Goal: Task Accomplishment & Management: Use online tool/utility

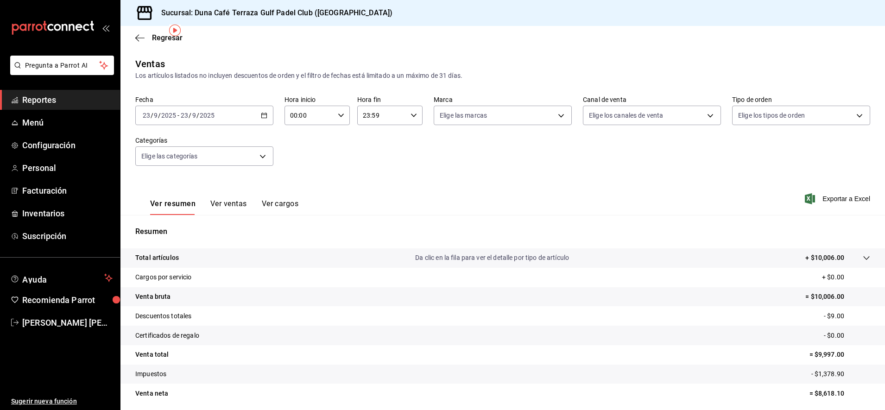
scroll to position [34, 0]
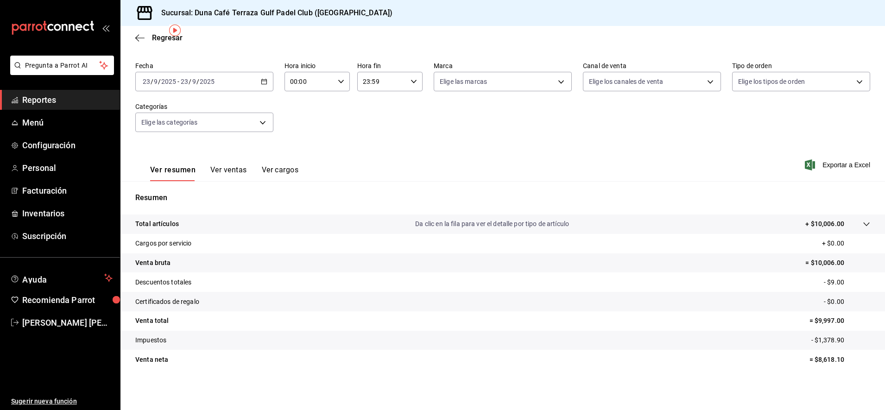
click at [57, 103] on span "Reportes" at bounding box center [67, 100] width 90 height 13
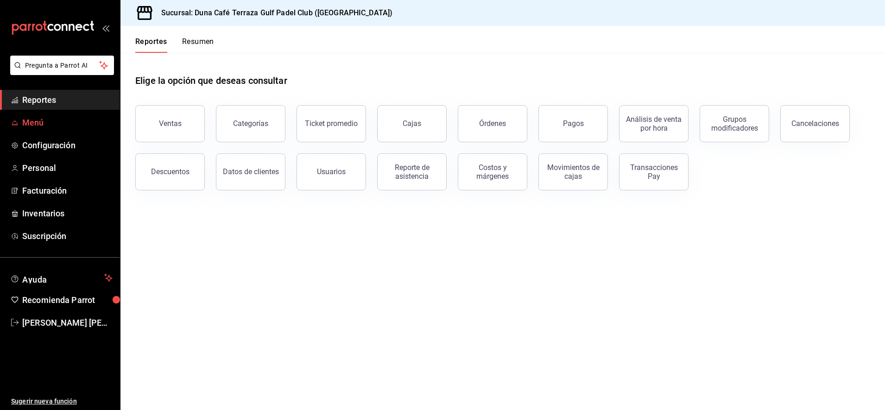
click at [36, 122] on span "Menú" at bounding box center [67, 122] width 90 height 13
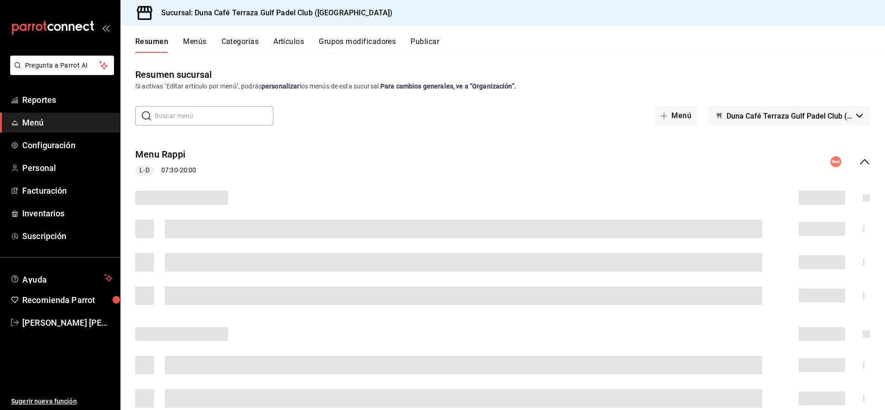
click at [294, 40] on button "Artículos" at bounding box center [288, 45] width 31 height 16
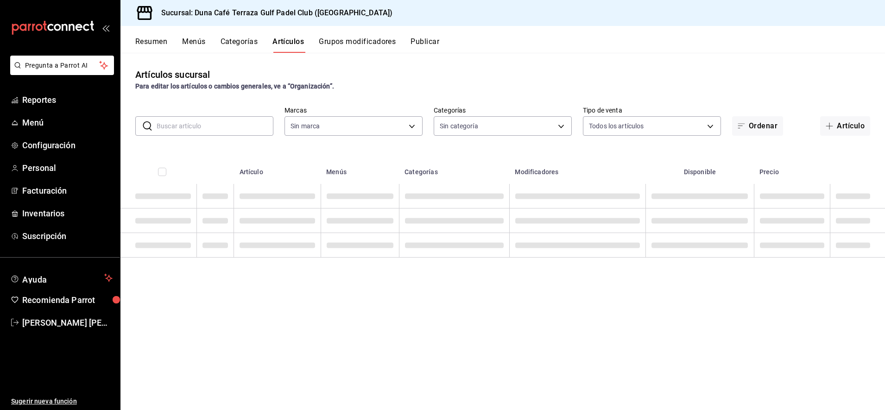
click at [236, 43] on button "Categorías" at bounding box center [240, 45] width 38 height 16
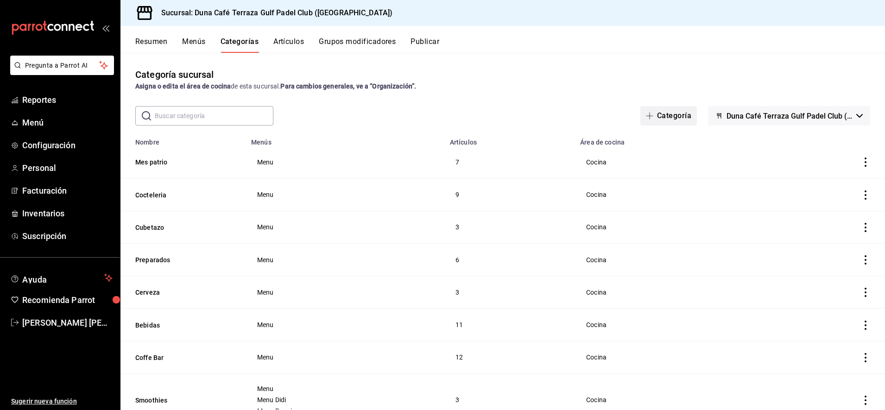
click at [657, 115] on button "Categoría" at bounding box center [668, 115] width 57 height 19
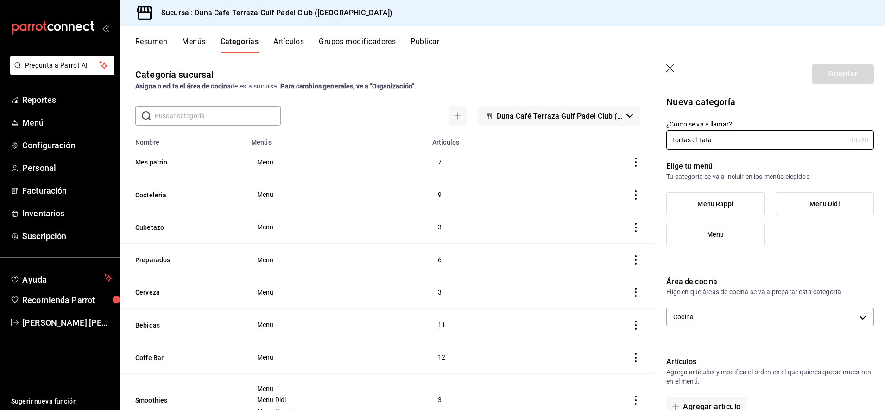
type input "Tortas el Tata"
click at [728, 241] on label "Menu" at bounding box center [715, 234] width 97 height 22
click at [0, 0] on input "Menu" at bounding box center [0, 0] width 0 height 0
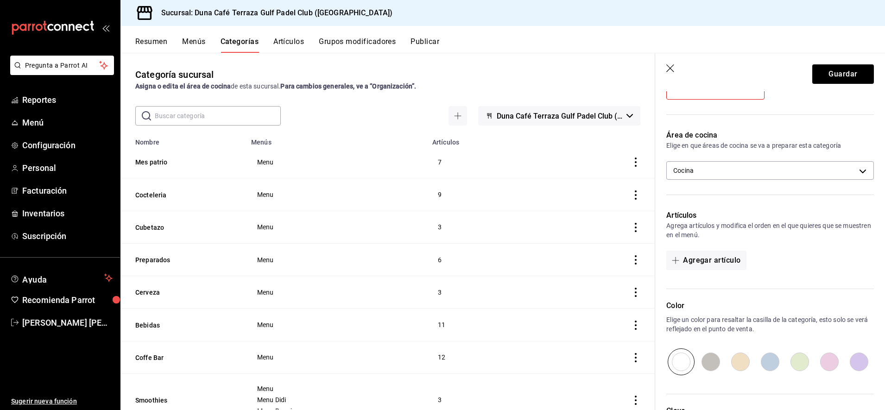
scroll to position [183, 0]
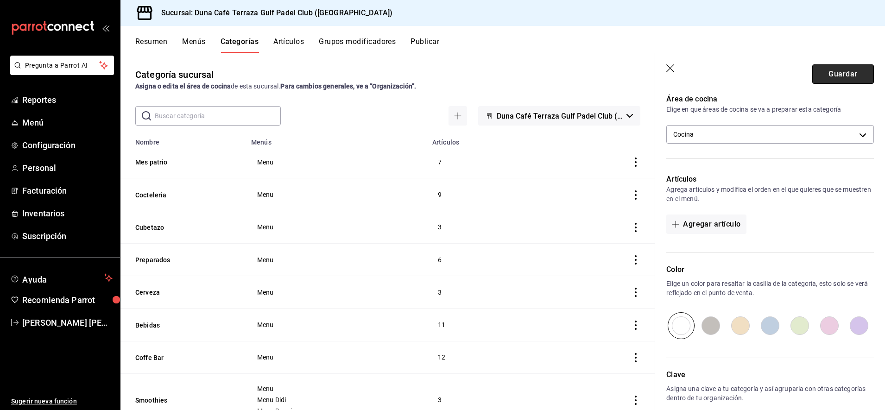
click at [834, 72] on button "Guardar" at bounding box center [843, 73] width 62 height 19
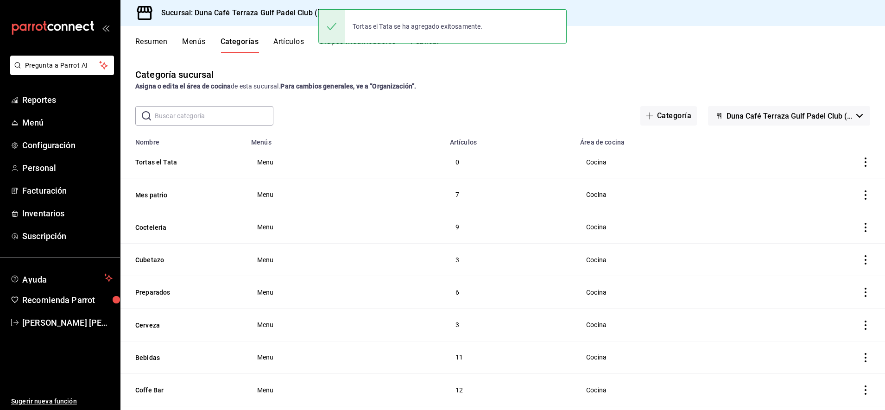
click at [289, 39] on button "Artículos" at bounding box center [288, 45] width 31 height 16
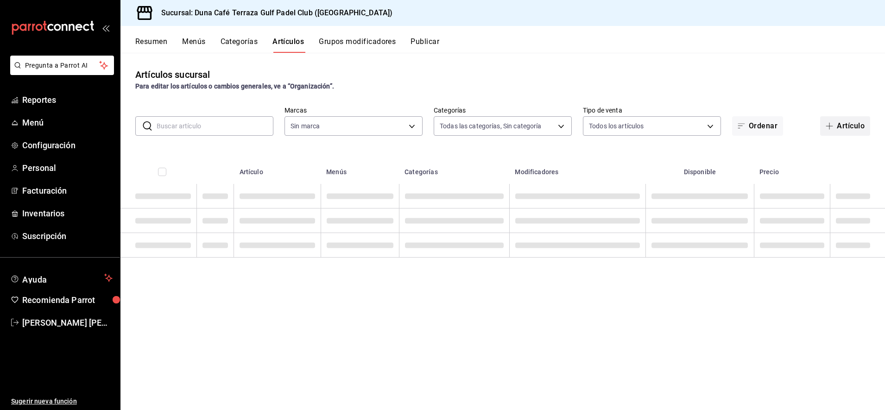
click at [824, 128] on button "Artículo" at bounding box center [845, 125] width 50 height 19
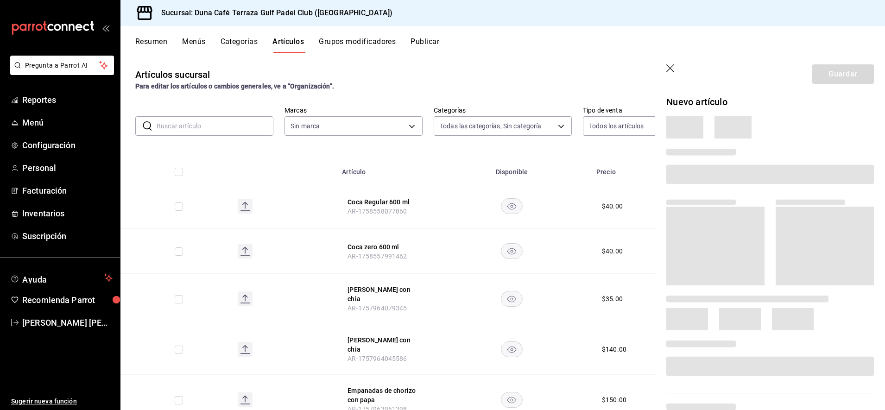
type input "e34329b5-55b0-40ce-a3a2-99dc165936cc,f346853d-1670-4724-bd13-54036dfcb12d,b2610…"
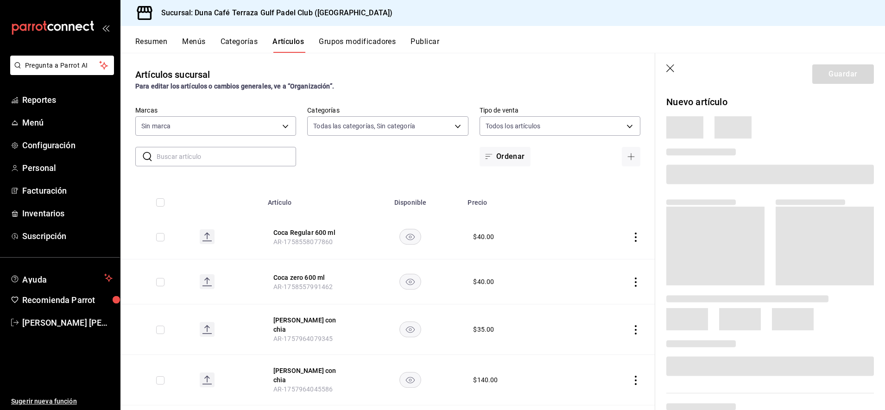
type input "a9e254c3-e23e-4e83-9c5c-d3e83948dfd2"
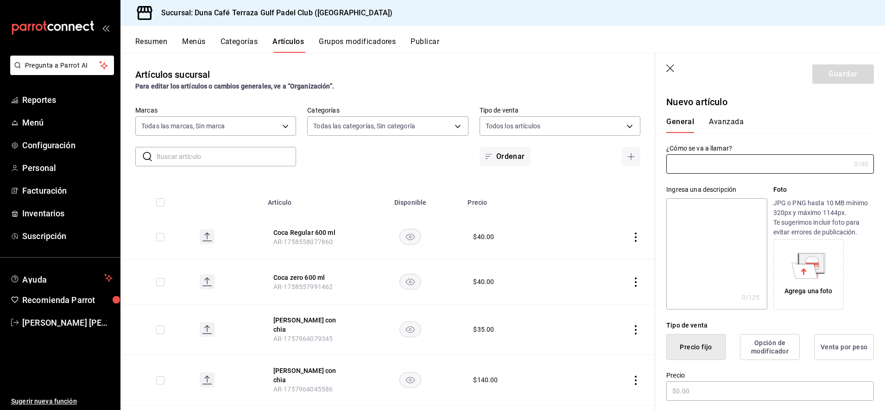
type input "AR-1758739994234"
type input "Torta de chinameca"
click at [687, 386] on input "text" at bounding box center [770, 390] width 208 height 19
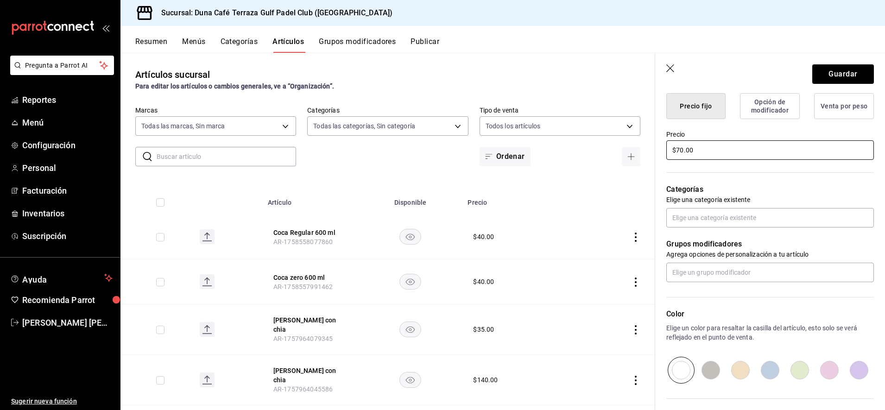
scroll to position [301, 0]
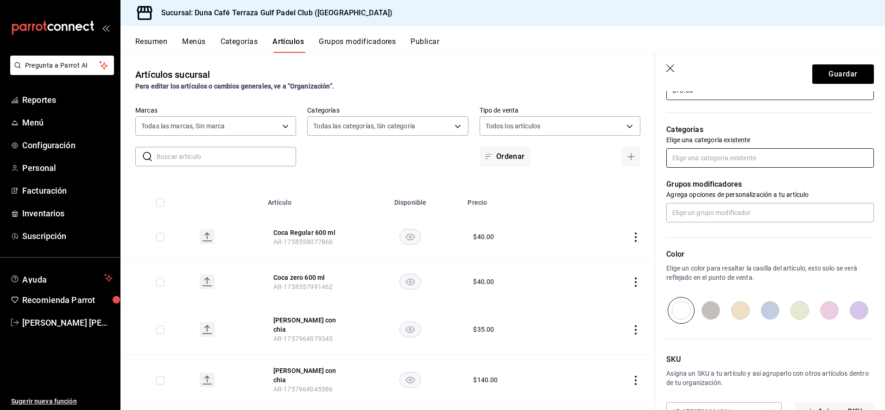
type input "$70.00"
click at [695, 156] on input "text" at bounding box center [770, 157] width 208 height 19
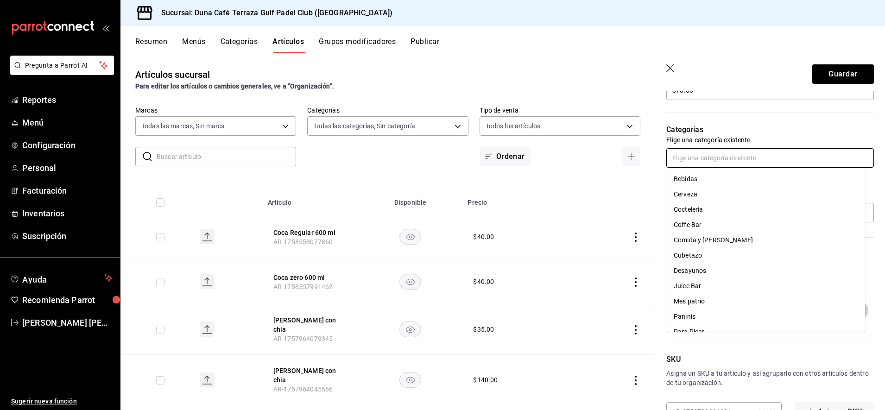
scroll to position [73, 0]
click at [721, 321] on li "Tortas el Tata" at bounding box center [765, 320] width 199 height 15
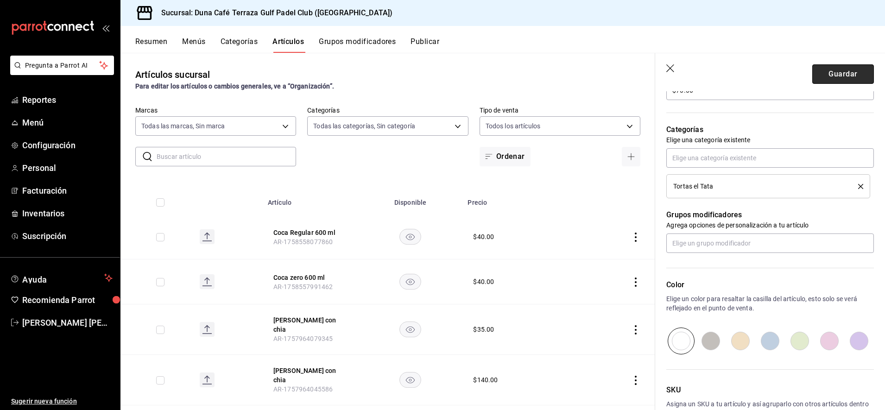
click at [828, 76] on button "Guardar" at bounding box center [843, 73] width 62 height 19
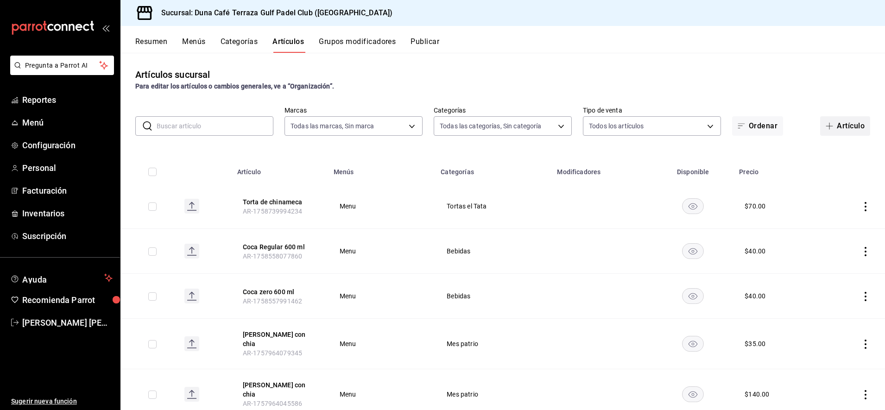
click at [821, 130] on button "Artículo" at bounding box center [845, 125] width 50 height 19
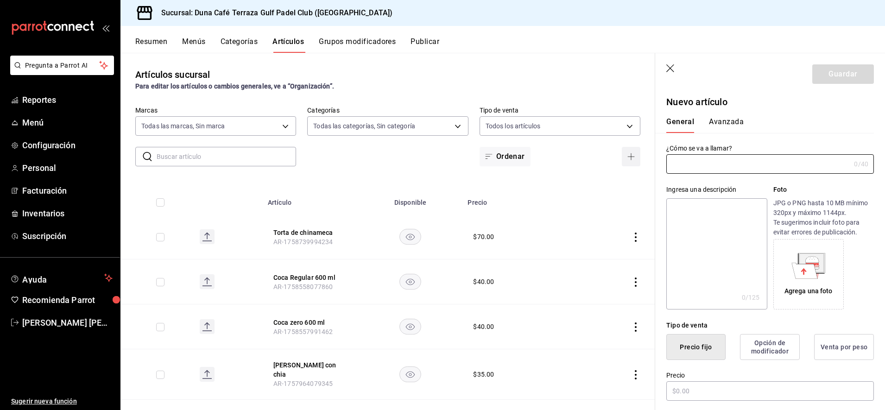
type input "AR-1758740021089"
type input "Torta de Jamon"
click at [704, 392] on input "text" at bounding box center [770, 390] width 208 height 19
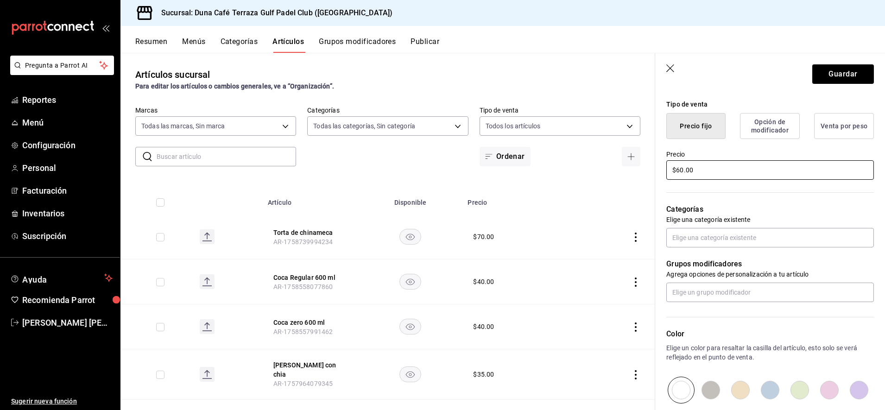
scroll to position [227, 0]
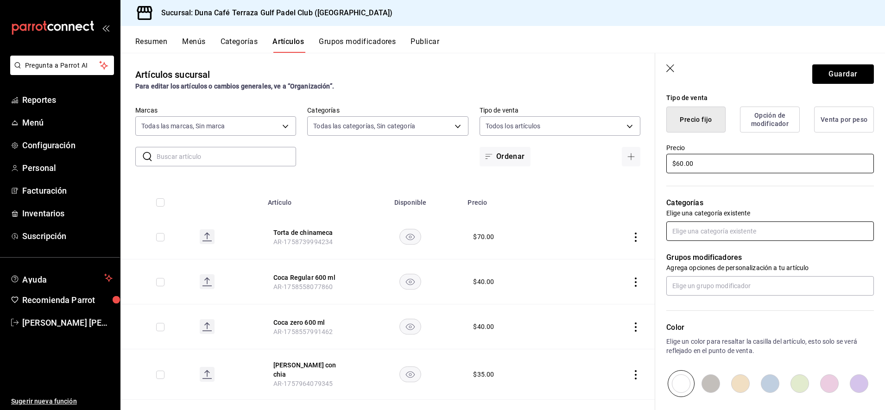
type input "$60.00"
click at [708, 231] on input "text" at bounding box center [770, 230] width 208 height 19
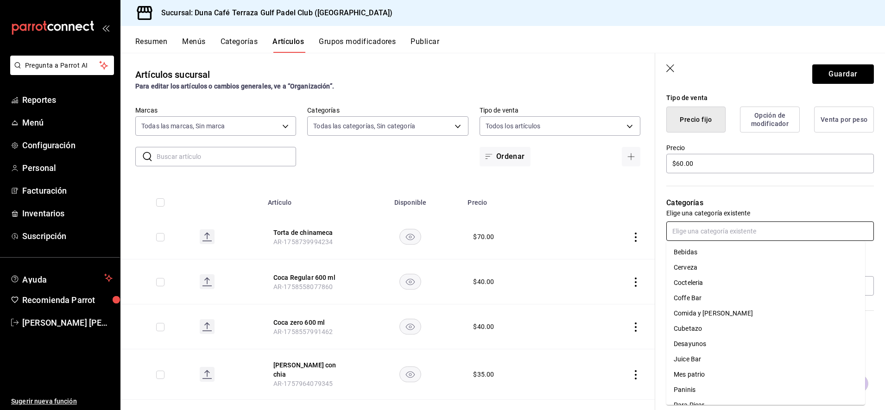
scroll to position [73, 0]
click at [675, 396] on li "Tortas el Tata" at bounding box center [765, 393] width 199 height 15
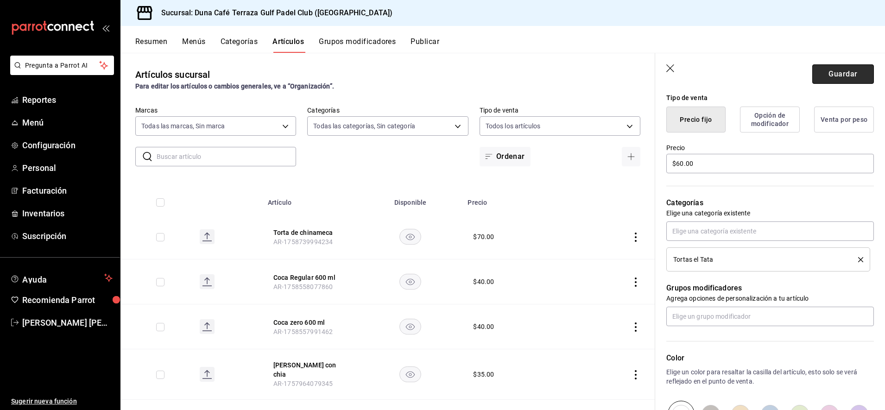
click at [835, 70] on button "Guardar" at bounding box center [843, 73] width 62 height 19
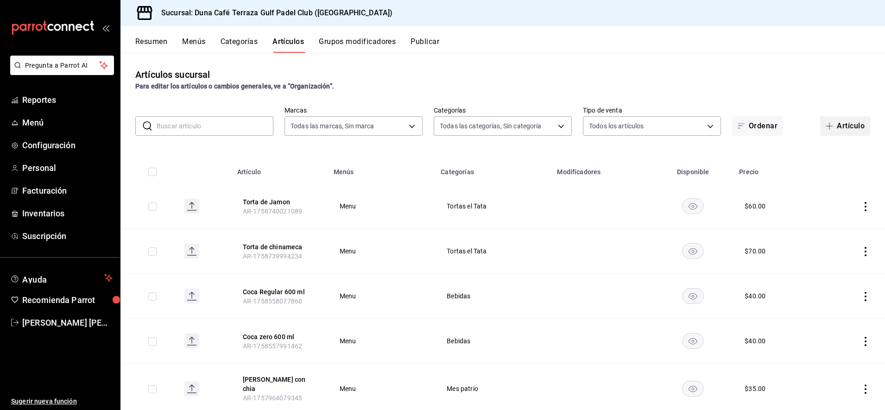
click at [826, 128] on icon "button" at bounding box center [829, 125] width 7 height 7
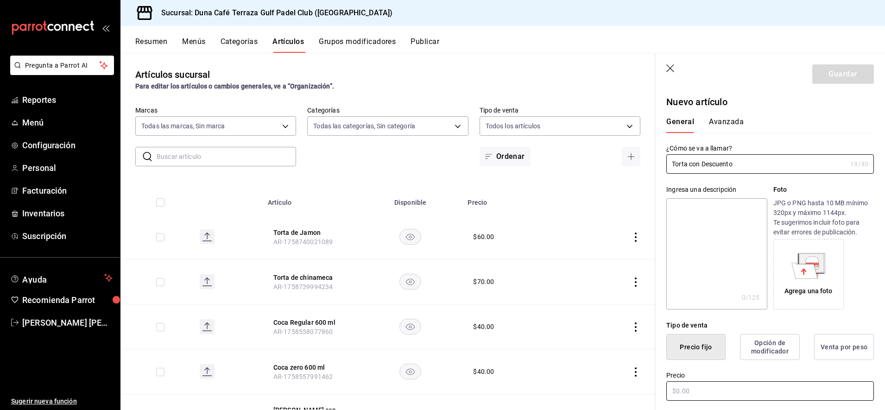
type input "Torta con Descuento"
click at [685, 391] on input "text" at bounding box center [770, 390] width 208 height 19
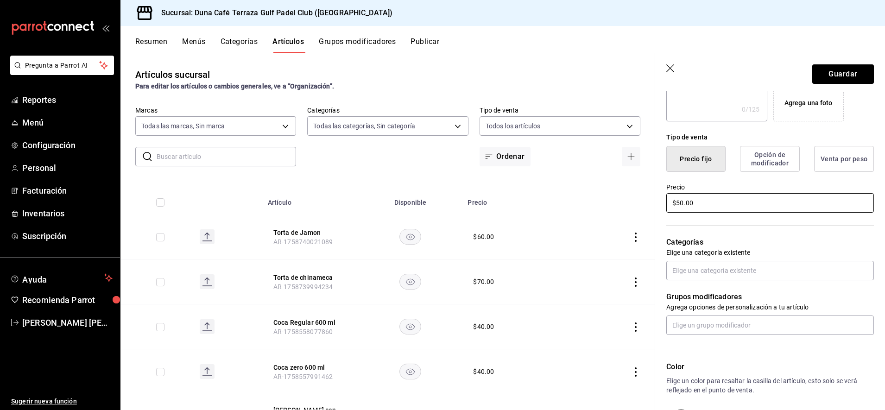
scroll to position [272, 0]
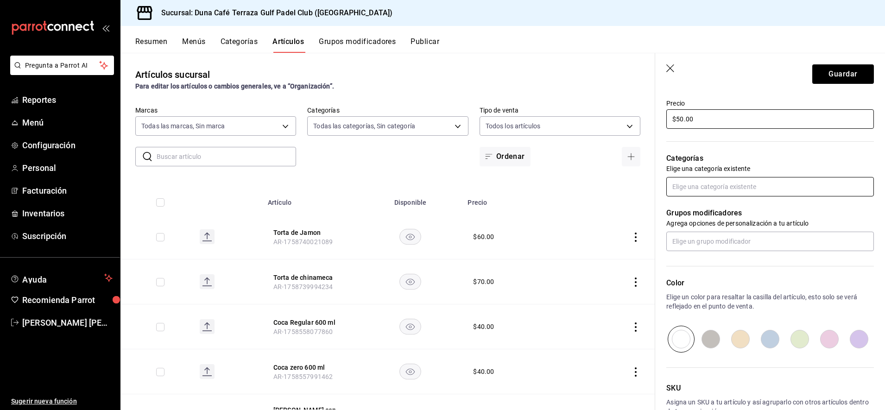
type input "$50.00"
click at [781, 187] on input "text" at bounding box center [770, 186] width 208 height 19
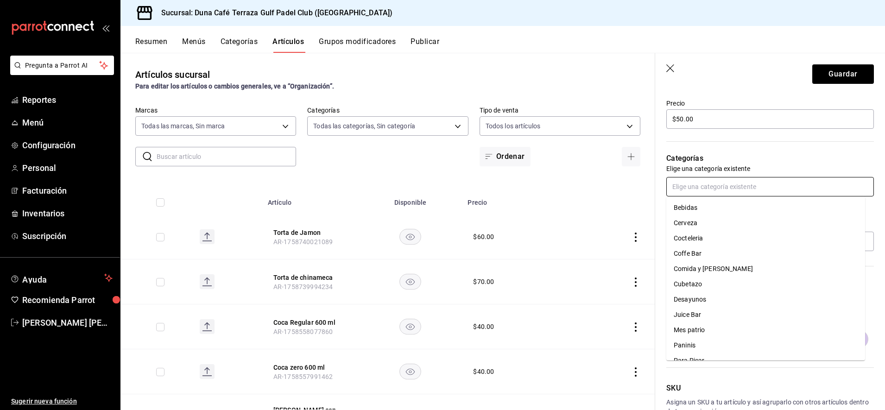
scroll to position [73, 0]
click at [723, 347] on li "Tortas el Tata" at bounding box center [765, 348] width 199 height 15
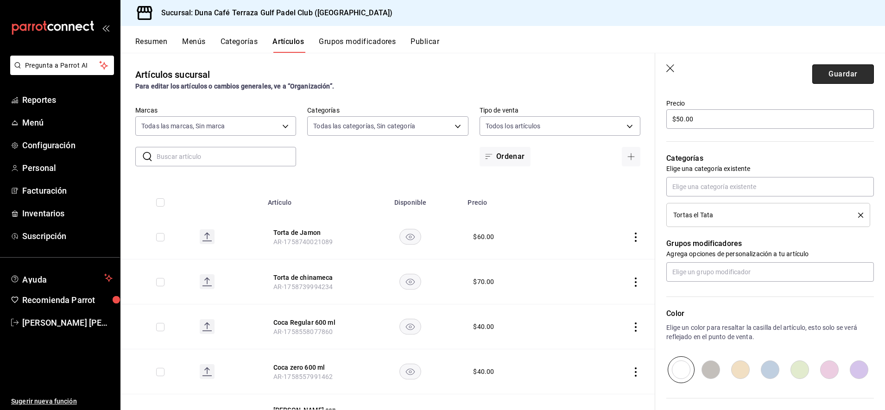
click at [838, 73] on button "Guardar" at bounding box center [843, 73] width 62 height 19
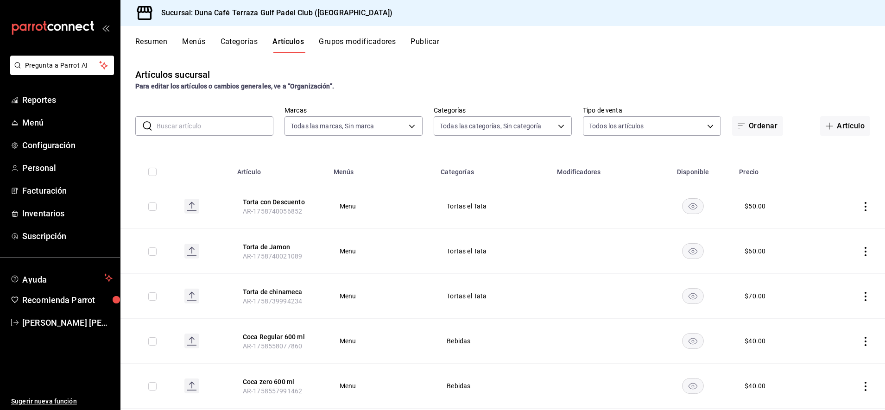
click at [434, 42] on button "Publicar" at bounding box center [424, 45] width 29 height 16
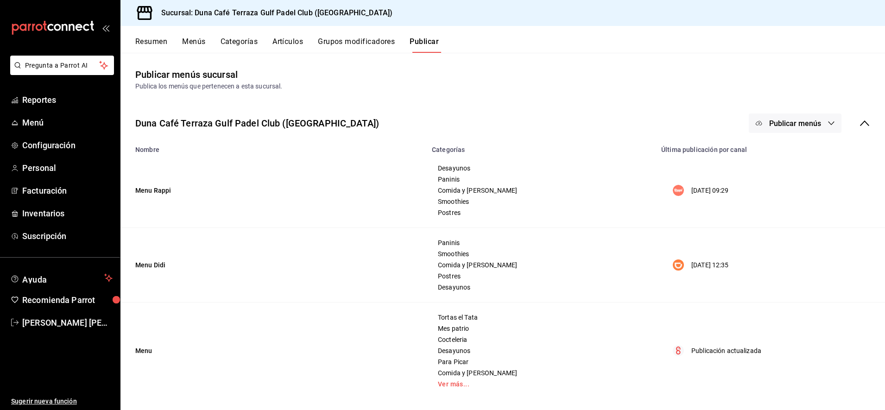
click at [778, 126] on span "Publicar menús" at bounding box center [795, 123] width 52 height 9
click at [787, 209] on span "Punto de venta" at bounding box center [799, 206] width 44 height 10
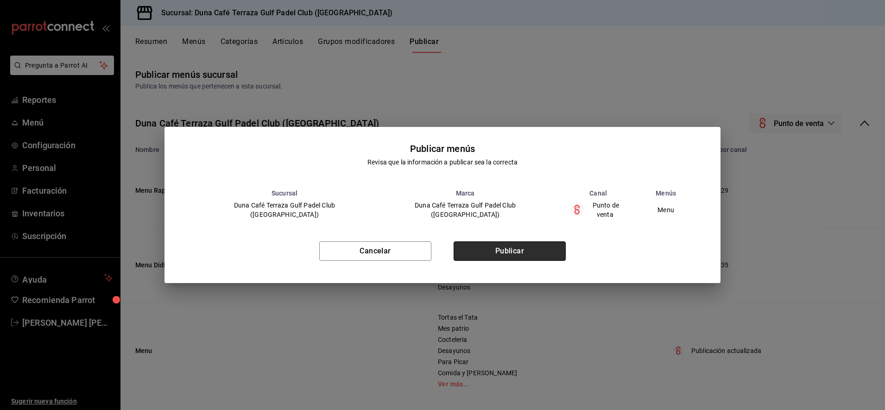
click at [511, 253] on button "Publicar" at bounding box center [510, 250] width 112 height 19
